Goal: Manage account settings

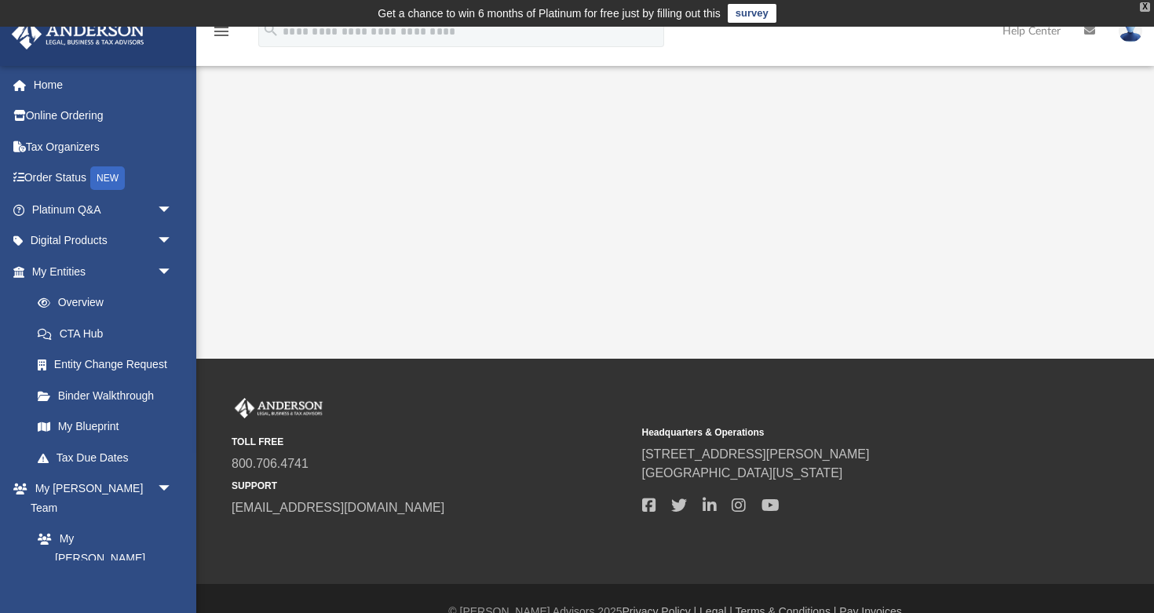
click at [1147, 9] on div "X" at bounding box center [1145, 6] width 10 height 9
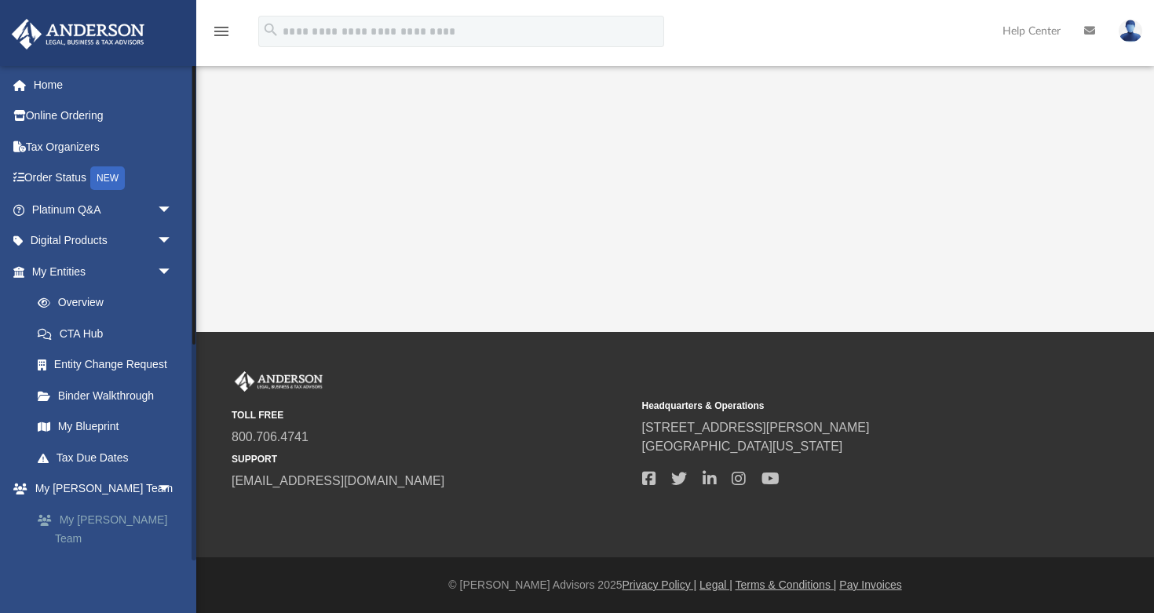
click at [96, 520] on link "My [PERSON_NAME] Team" at bounding box center [109, 529] width 174 height 50
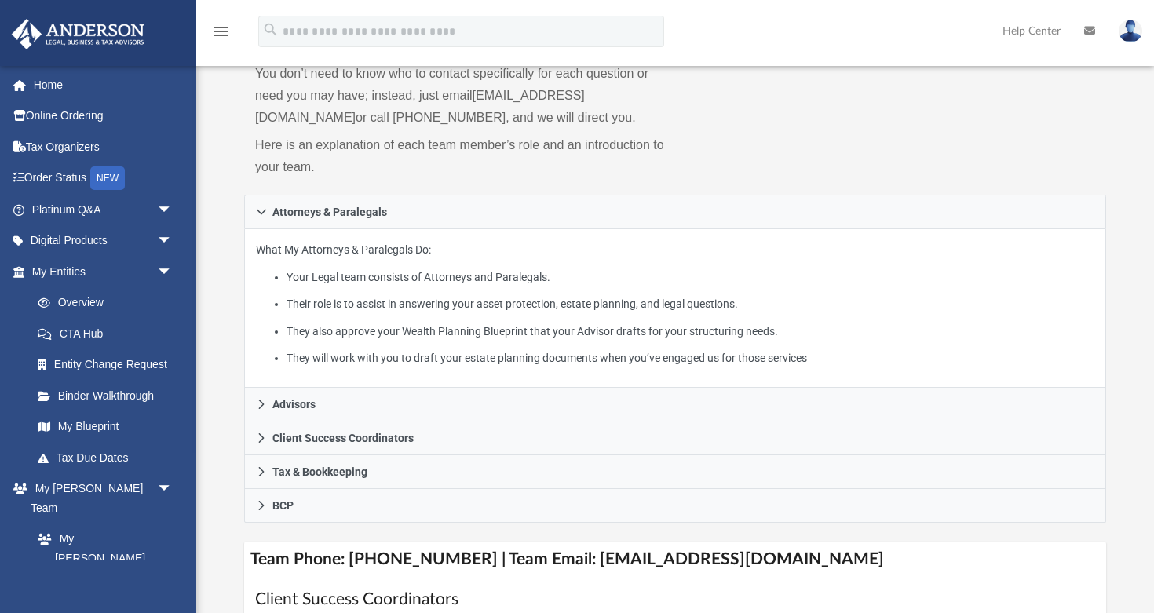
click at [1136, 36] on img at bounding box center [1131, 31] width 24 height 23
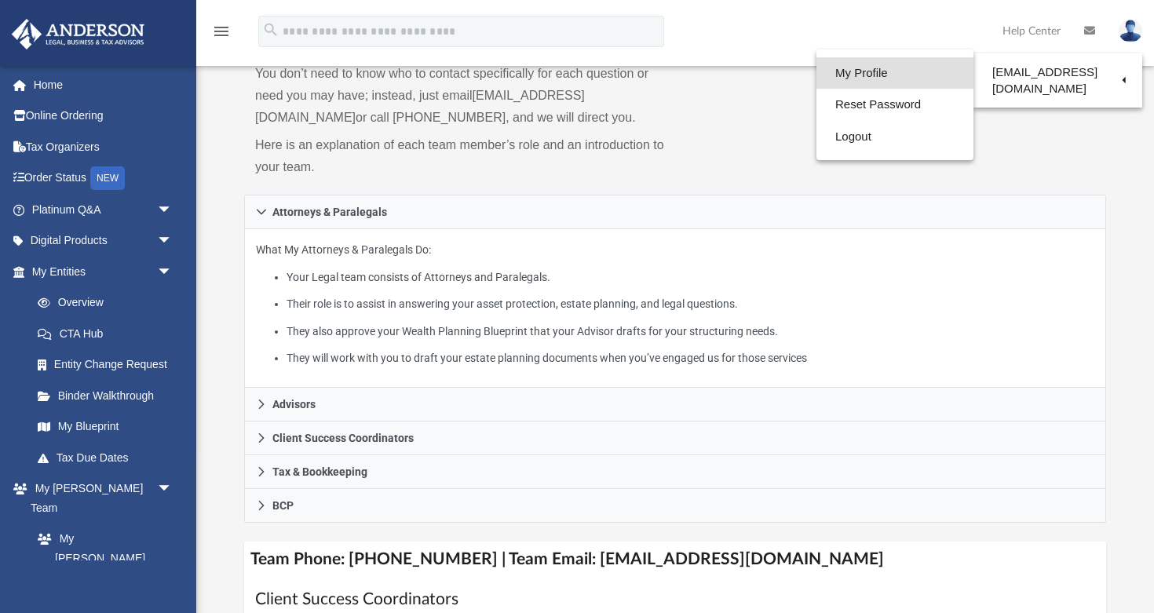
click at [915, 75] on link "My Profile" at bounding box center [894, 73] width 157 height 32
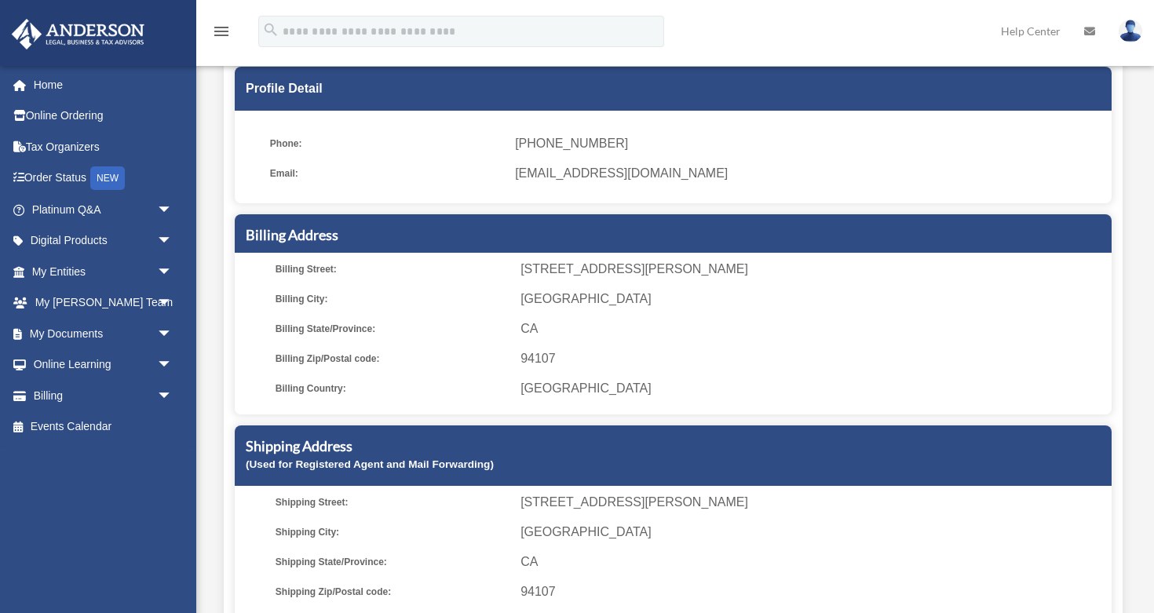
scroll to position [151, 0]
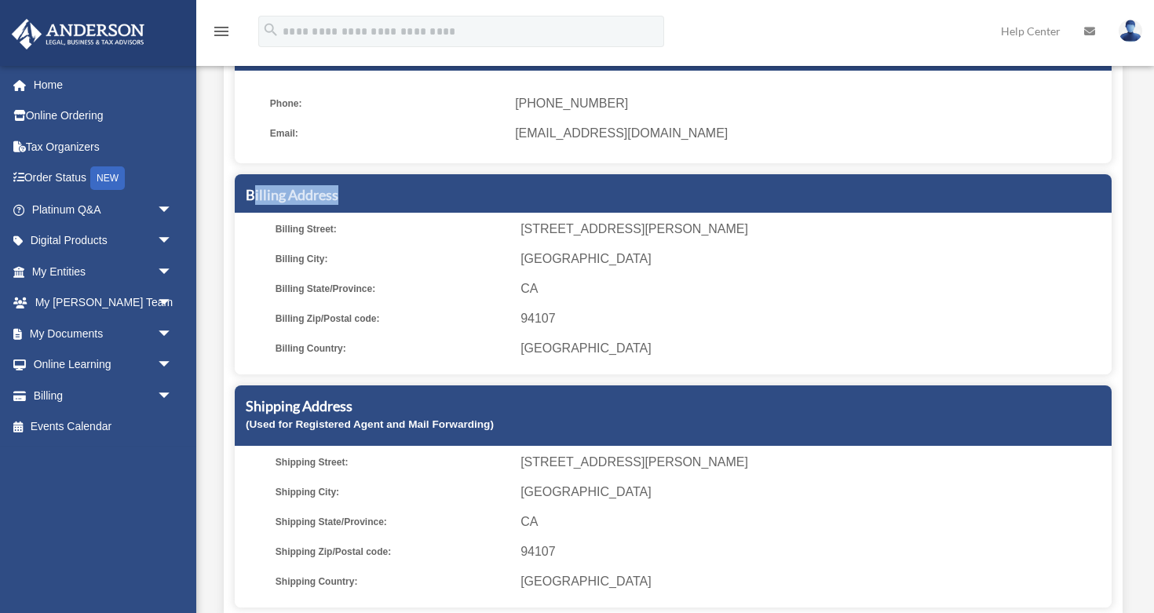
drag, startPoint x: 250, startPoint y: 199, endPoint x: 396, endPoint y: 198, distance: 145.2
click at [396, 198] on h5 "Billing Address" at bounding box center [673, 195] width 855 height 20
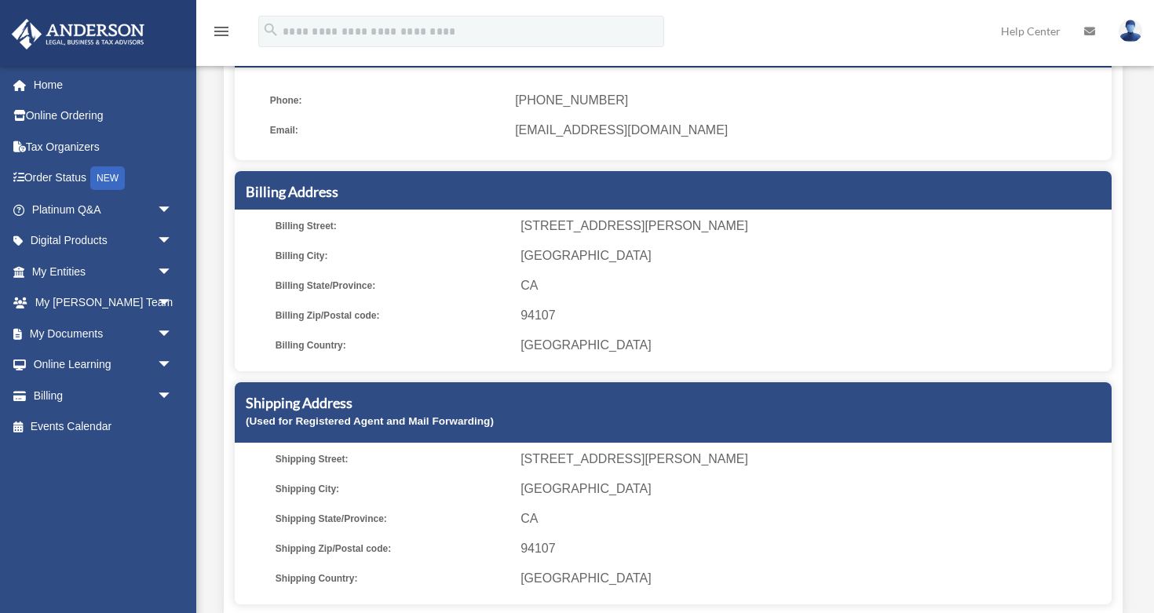
scroll to position [170, 0]
